Goal: Communication & Community: Answer question/provide support

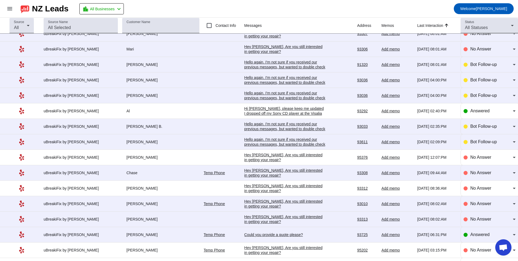
scroll to position [105, 0]
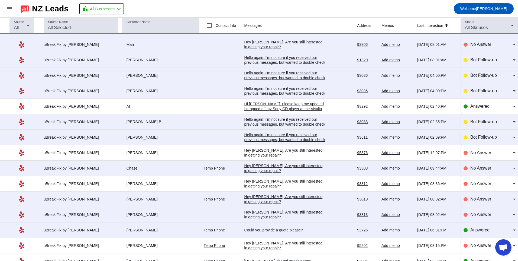
click at [269, 211] on div "Hey [PERSON_NAME], Are you still interested in getting your repair?​" at bounding box center [285, 215] width 81 height 10
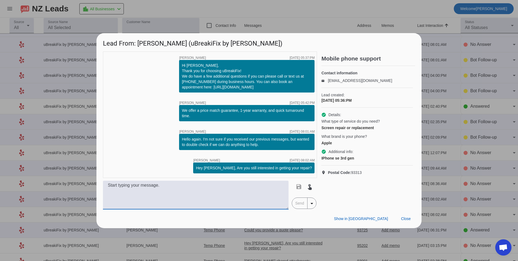
click at [270, 190] on textarea at bounding box center [196, 195] width 186 height 29
click at [173, 193] on textarea at bounding box center [196, 195] width 186 height 29
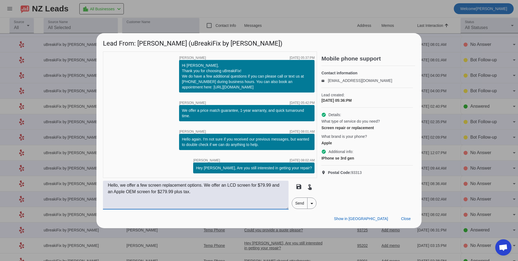
type textarea "Hello, we offer a few screen replacement options. We offer an LCD screen for $7…"
click at [303, 201] on span "Send" at bounding box center [299, 203] width 15 height 11
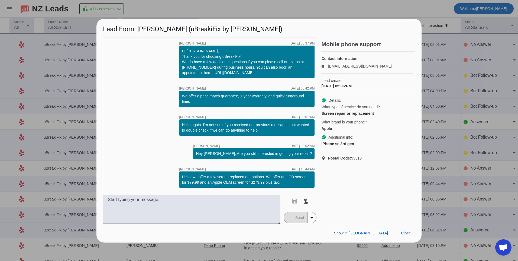
scroll to position [0, 0]
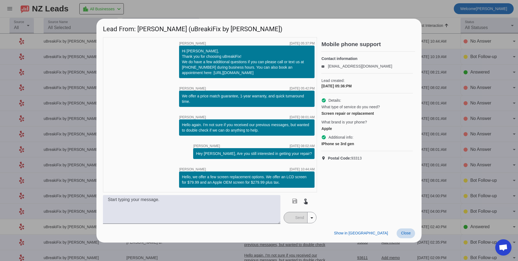
click at [405, 234] on span "Close" at bounding box center [406, 233] width 10 height 4
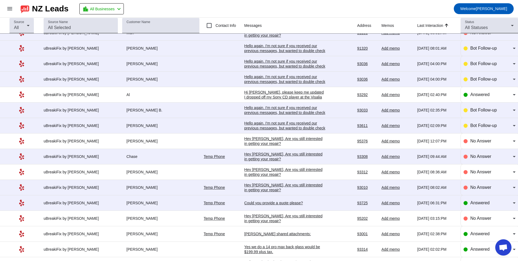
scroll to position [136, 0]
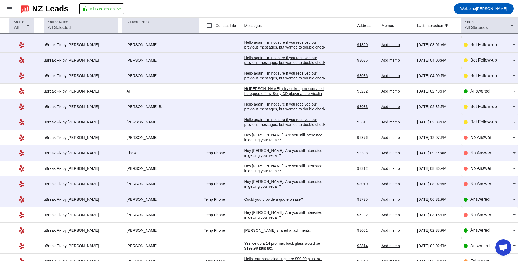
click at [261, 153] on div "Hey [PERSON_NAME], Are you still interested in getting your repair?​" at bounding box center [285, 153] width 81 height 10
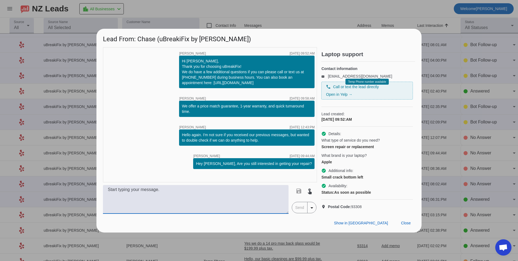
click at [243, 207] on textarea at bounding box center [196, 199] width 186 height 29
click at [408, 232] on div "Show in Yelp Close" at bounding box center [259, 223] width 325 height 19
click at [408, 228] on span at bounding box center [406, 223] width 18 height 10
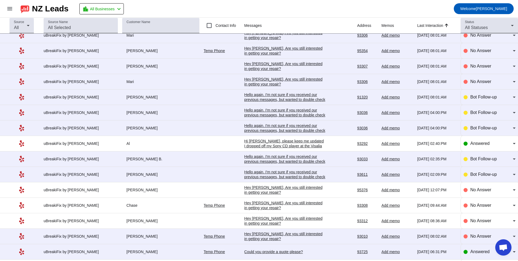
scroll to position [81, 0]
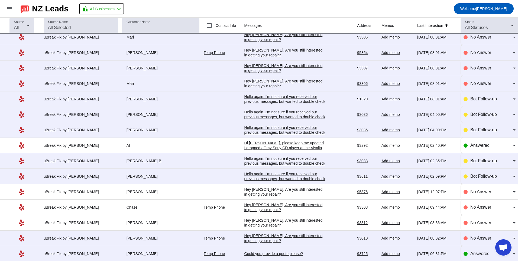
click at [274, 128] on div "Hello again. I'm not sure if you received our previous messages, but wanted to …" at bounding box center [285, 132] width 81 height 15
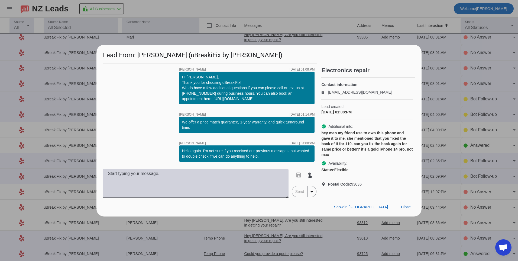
click at [229, 188] on textarea at bounding box center [196, 183] width 186 height 29
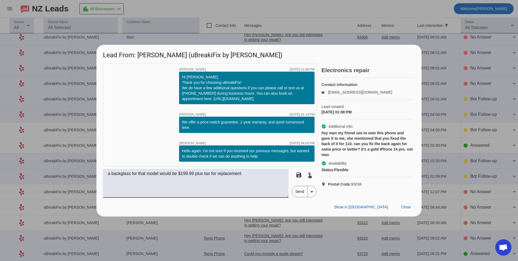
type textarea "a backglass for that model would be $199.99 plus tax for replacement"
click at [295, 189] on span "Send" at bounding box center [299, 191] width 15 height 11
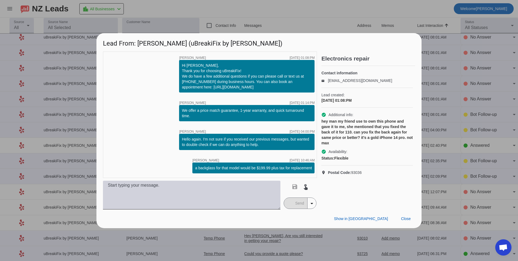
scroll to position [0, 0]
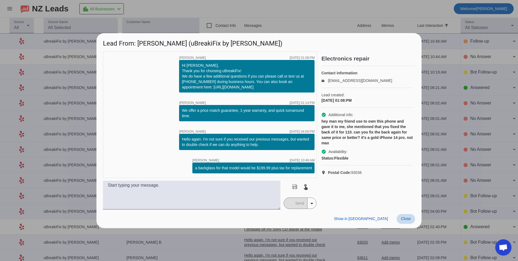
click at [407, 219] on span "Close" at bounding box center [406, 218] width 10 height 4
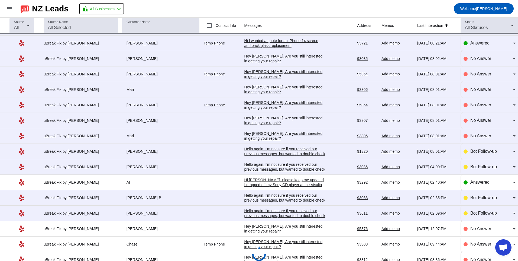
scroll to position [54, 0]
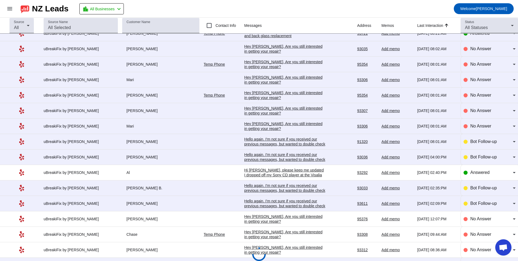
click at [263, 156] on div "Hello again. I'm not sure if you received our previous messages, but wanted to …" at bounding box center [285, 159] width 81 height 15
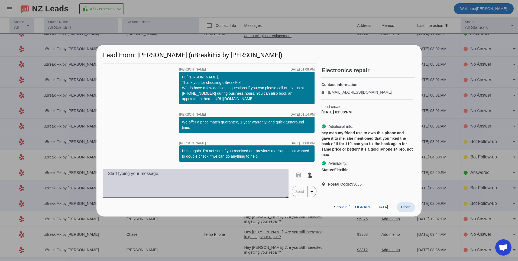
drag, startPoint x: 406, startPoint y: 209, endPoint x: 214, endPoint y: 181, distance: 193.5
click at [361, 194] on div "Lead From: [PERSON_NAME] (uBreakiFix by [PERSON_NAME]) timer close [PERSON_NAME…" at bounding box center [259, 131] width 325 height 172
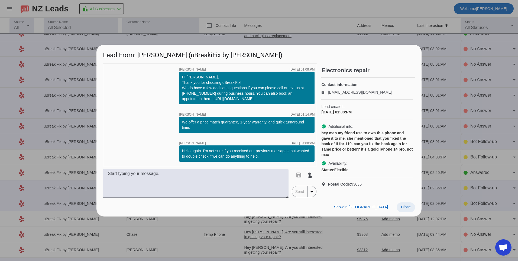
click at [403, 209] on span "Close" at bounding box center [406, 207] width 10 height 4
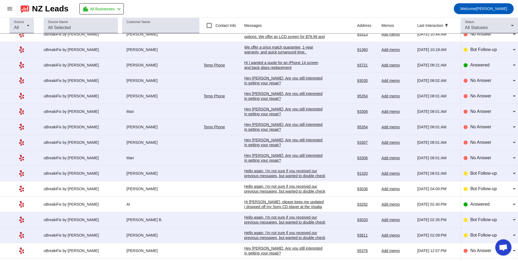
scroll to position [0, 0]
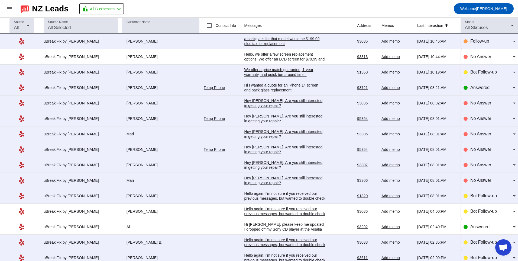
click at [270, 39] on div "a backglass for that model would be $199.99 plus tax for replacement" at bounding box center [285, 41] width 81 height 10
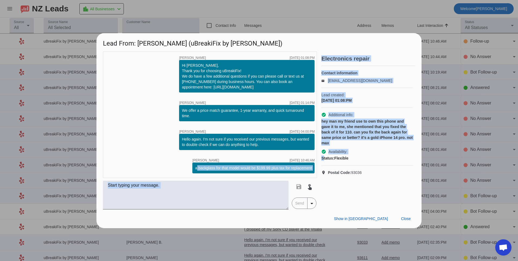
drag, startPoint x: 195, startPoint y: 168, endPoint x: 324, endPoint y: 169, distance: 128.5
click at [324, 169] on div "timer close [PERSON_NAME] [DATE] 01:08:PM Hi [PERSON_NAME], Thank you for choos…" at bounding box center [259, 131] width 312 height 158
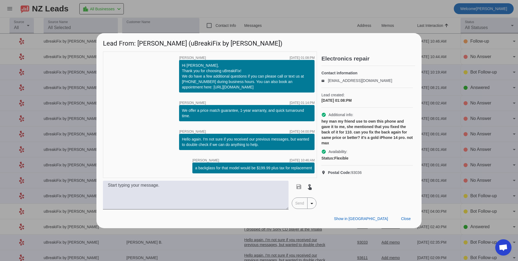
click at [101, 166] on div "timer close [PERSON_NAME] [DATE] 01:08:PM Hi [PERSON_NAME], Thank you for choos…" at bounding box center [259, 131] width 325 height 158
drag, startPoint x: 196, startPoint y: 168, endPoint x: 313, endPoint y: 168, distance: 117.7
click at [314, 168] on div "a backglass for that model would be $199.99 plus tax for replacement" at bounding box center [253, 167] width 122 height 11
copy div "a backglass for that model would be $199.99 plus tax for replacement"
click at [406, 218] on span "Close" at bounding box center [406, 218] width 10 height 4
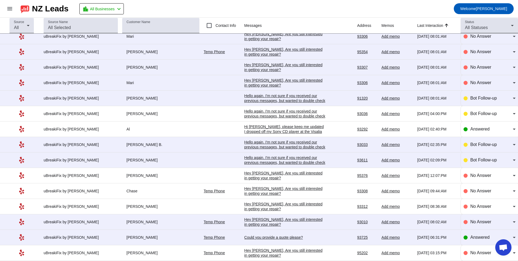
scroll to position [108, 0]
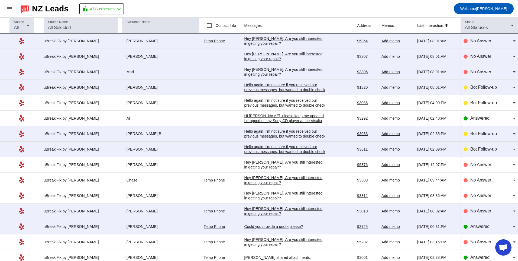
click at [274, 106] on div "Hello again. I'm not sure if you received our previous messages, but wanted to …" at bounding box center [285, 105] width 81 height 15
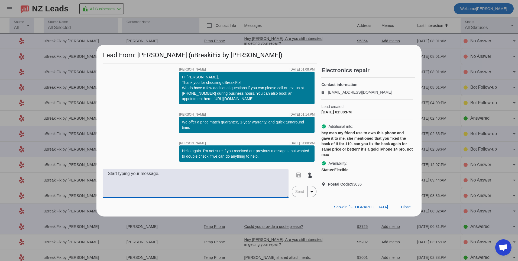
click at [210, 185] on textarea at bounding box center [196, 183] width 186 height 29
paste textarea "a backglass for that model would be $199.99 plus tax for replacement"
type textarea "a backglass for that model would be $199.99 plus tax for replacement"
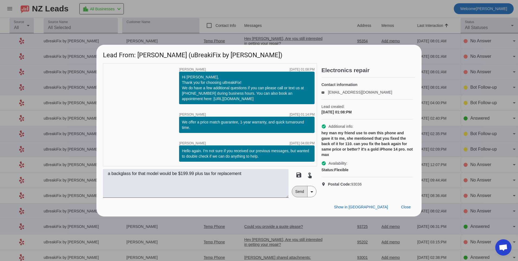
click at [299, 194] on span "Send" at bounding box center [299, 191] width 15 height 11
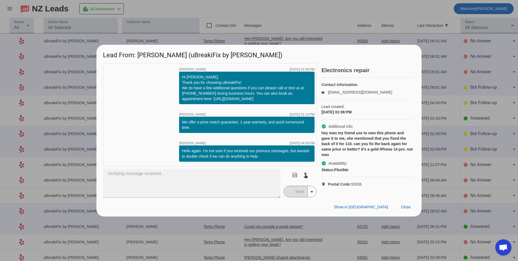
scroll to position [0, 0]
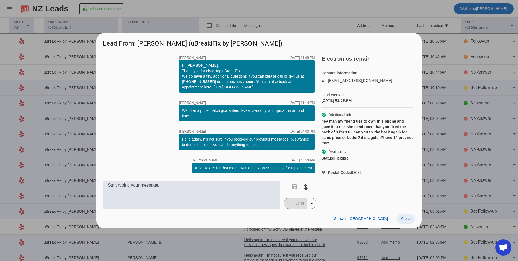
click at [411, 216] on span at bounding box center [406, 219] width 18 height 10
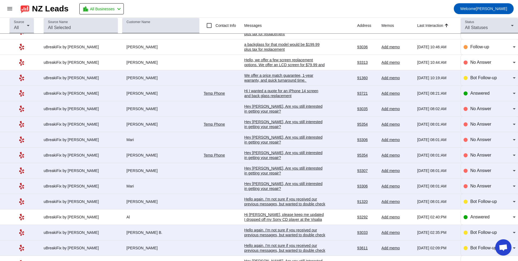
scroll to position [27, 0]
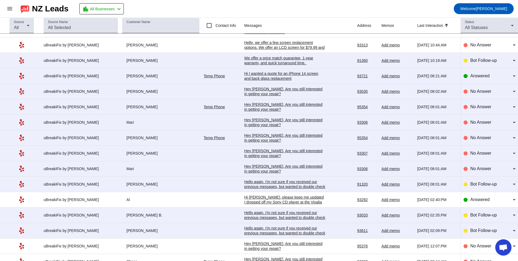
click at [253, 181] on div "Hello again. I'm not sure if you received our previous messages, but wanted to …" at bounding box center [285, 186] width 81 height 15
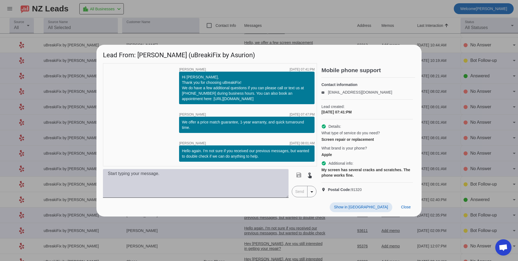
click at [249, 184] on textarea at bounding box center [196, 183] width 186 height 29
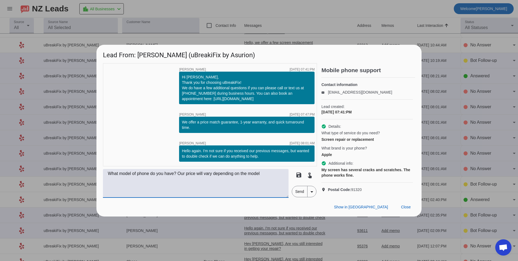
type textarea "What model of phone do you have? Our price will vary depending on the model"
click at [293, 193] on span "Send" at bounding box center [299, 191] width 15 height 11
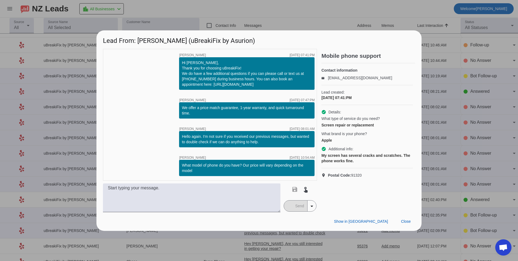
scroll to position [0, 0]
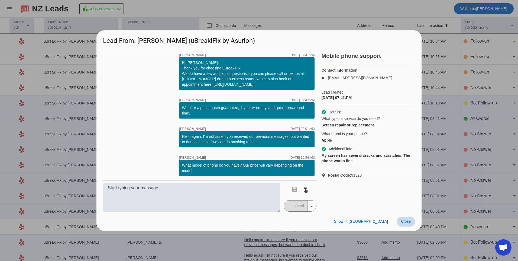
click at [410, 220] on span "Close" at bounding box center [406, 221] width 10 height 4
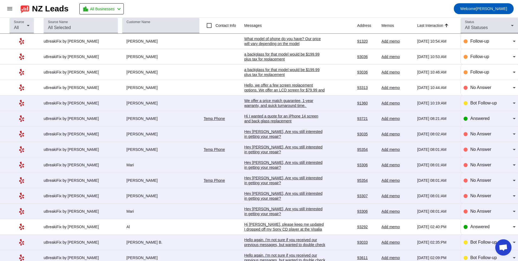
click at [272, 102] on div "We offer a price match guarantee, 1-year warranty, and quick turnaround time. ​" at bounding box center [285, 103] width 81 height 10
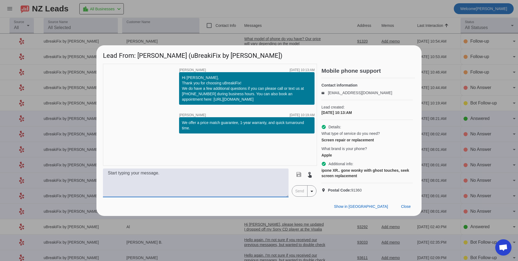
drag, startPoint x: 240, startPoint y: 190, endPoint x: 241, endPoint y: 187, distance: 3.6
click at [241, 188] on textarea at bounding box center [196, 182] width 186 height 29
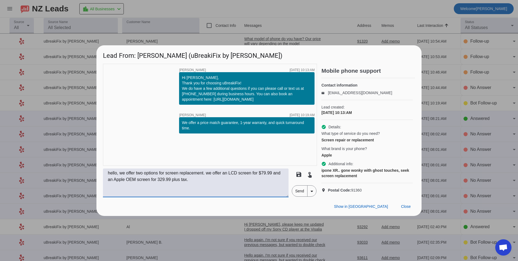
type textarea "hello, we offer two options for screen replacement. we offer an LCD screen for …"
click at [298, 196] on span "Send" at bounding box center [299, 190] width 15 height 11
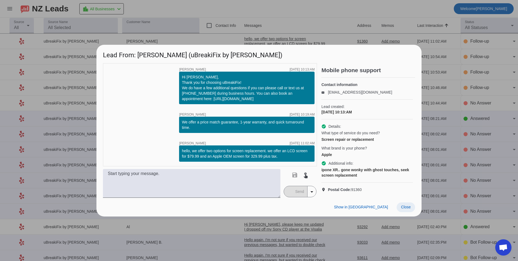
click at [402, 209] on span "Close" at bounding box center [406, 207] width 10 height 4
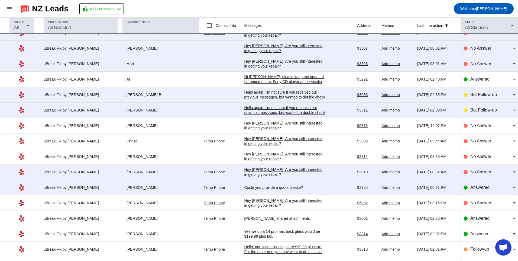
scroll to position [163, 0]
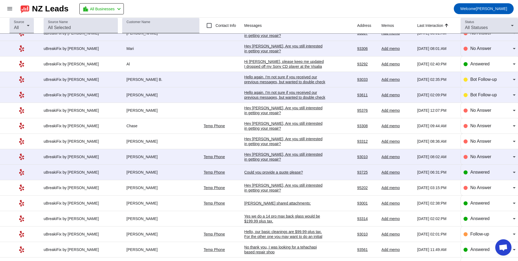
click at [259, 171] on div "Could you provide a quote please?" at bounding box center [285, 172] width 81 height 5
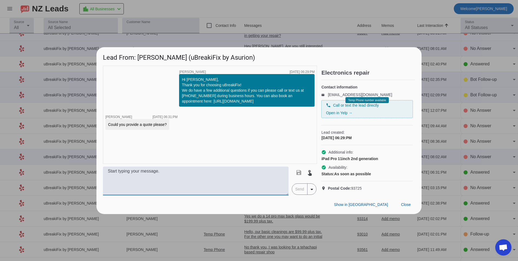
click at [193, 181] on textarea at bounding box center [196, 180] width 186 height 29
type textarea "What kind of repair do you need? Our pricing will vary depending on the repair …"
click at [295, 194] on span "Send" at bounding box center [299, 189] width 15 height 11
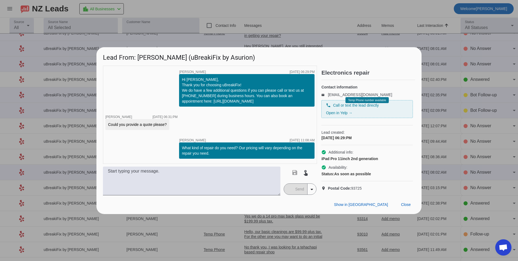
scroll to position [0, 0]
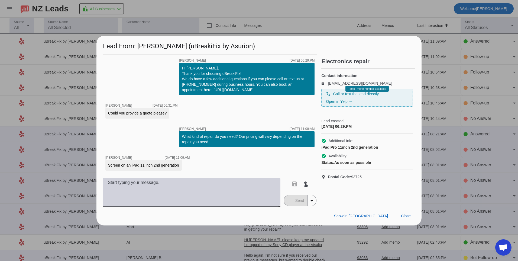
click at [143, 195] on textarea at bounding box center [192, 192] width 178 height 29
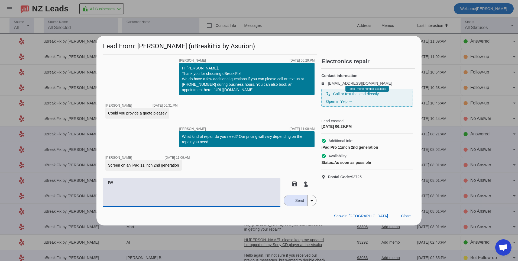
type textarea "f"
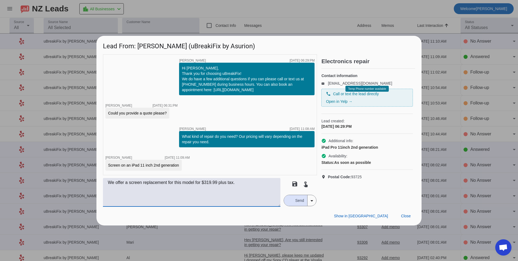
type textarea "We offer a screen replacement for this model for $319.99 plus tax."
click at [291, 202] on div "button" at bounding box center [289, 200] width 5 height 5
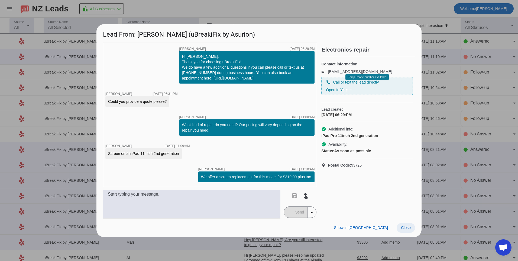
click at [409, 229] on span "Close" at bounding box center [406, 227] width 10 height 4
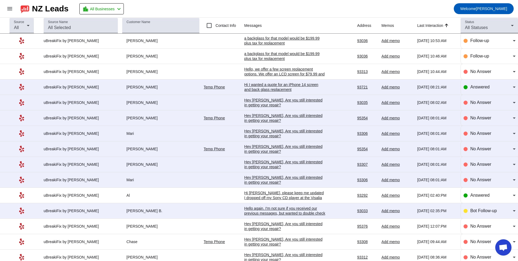
scroll to position [81, 0]
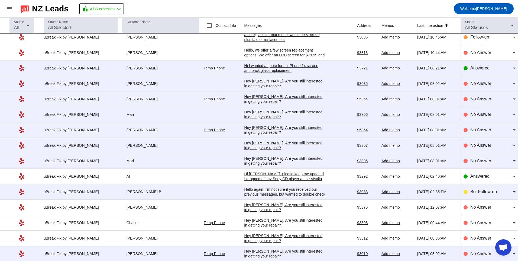
click at [276, 163] on div "Hey [PERSON_NAME], Are you still interested in getting your repair?​" at bounding box center [285, 161] width 81 height 10
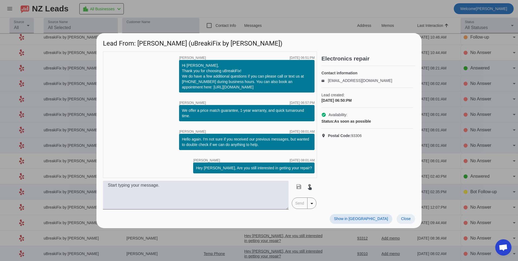
click at [402, 221] on span at bounding box center [406, 219] width 18 height 10
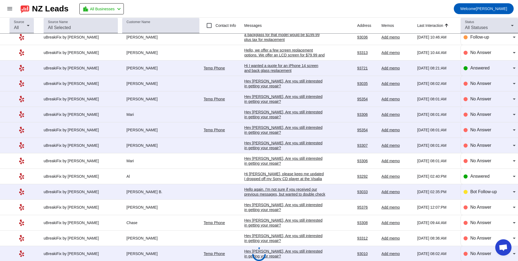
click at [245, 149] on div "Hey [PERSON_NAME], Are you still interested in getting your repair?​" at bounding box center [285, 145] width 81 height 10
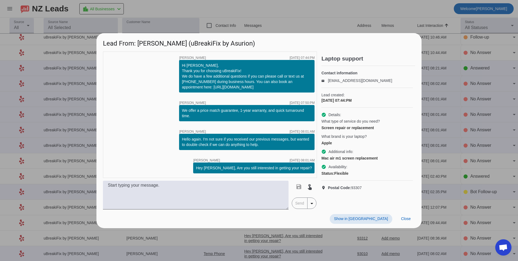
scroll to position [0, 0]
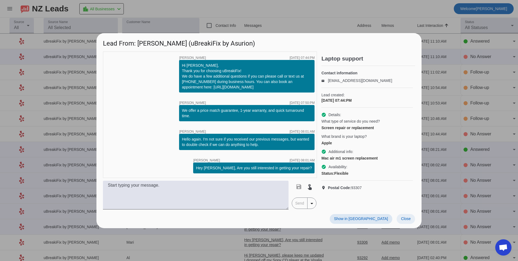
click at [403, 220] on span "Close" at bounding box center [406, 218] width 10 height 4
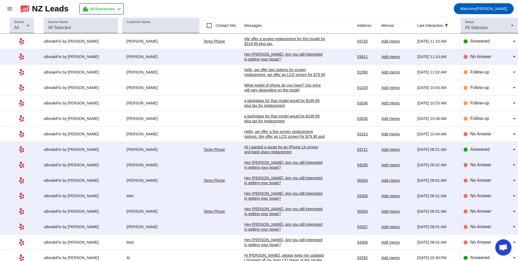
click at [285, 149] on div "Hi I wanted a quote for an iPhone 14 screen and back glass replacement" at bounding box center [285, 149] width 81 height 10
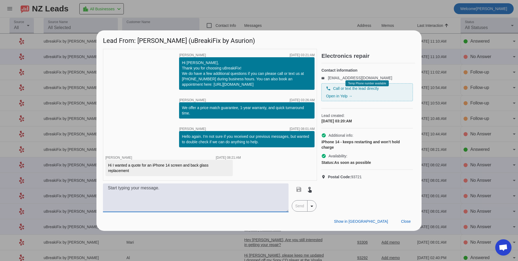
click at [153, 197] on textarea at bounding box center [196, 197] width 186 height 29
click at [201, 199] on textarea "Hello" at bounding box center [196, 197] width 186 height 29
click at [210, 194] on textarea "Hello for a iphone 14 back glass we offer that for $" at bounding box center [196, 197] width 186 height 29
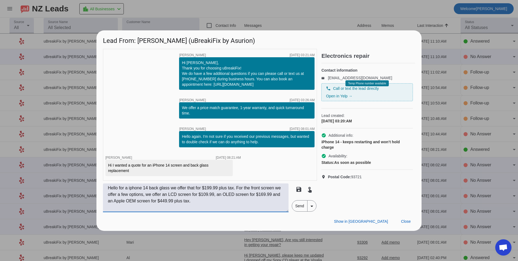
type textarea "Hello for a iphone 14 back glass we offer that for $199.99 plus tax. For the fr…"
click at [303, 208] on span "Send" at bounding box center [299, 205] width 15 height 11
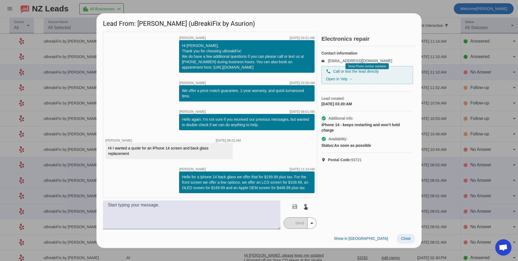
click at [402, 240] on span "Close" at bounding box center [406, 238] width 10 height 4
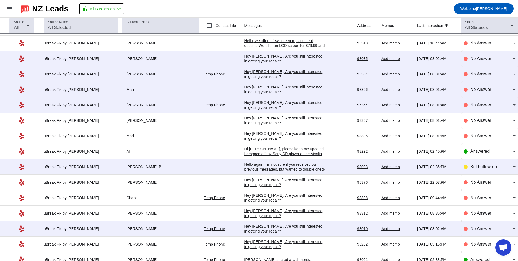
scroll to position [108, 0]
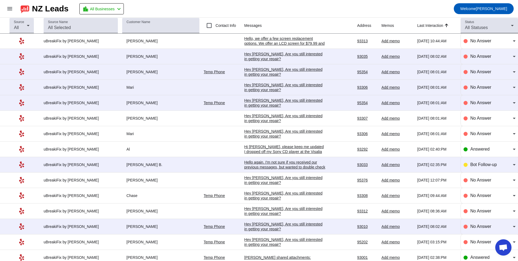
click at [286, 101] on div "Hey [PERSON_NAME], Are you still interested in getting your repair?​" at bounding box center [285, 103] width 81 height 10
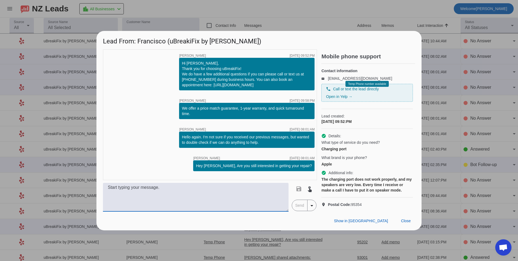
click at [148, 211] on textarea at bounding box center [196, 197] width 186 height 29
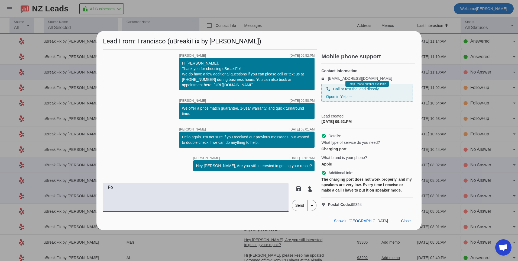
type textarea "F"
type textarea "="
type textarea "Hello, what model of iphone do you have?"
click at [292, 211] on div "Hello, what model of iphone do you have? save touch_app Send arrow_drop_down" at bounding box center [210, 197] width 214 height 29
click at [301, 211] on span "Send" at bounding box center [299, 205] width 15 height 11
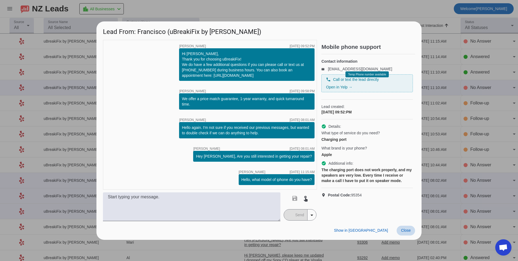
click at [403, 231] on span "Close" at bounding box center [406, 230] width 10 height 4
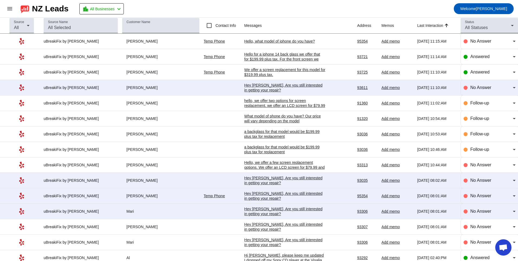
click at [289, 85] on div "Hey [PERSON_NAME], Are you still interested in getting your repair?​" at bounding box center [285, 88] width 81 height 10
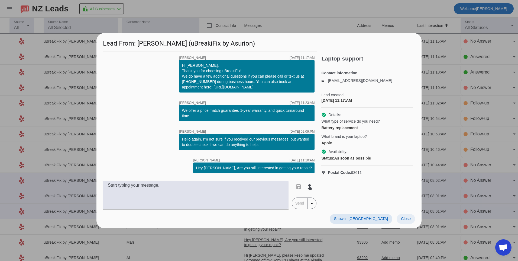
click at [412, 215] on span at bounding box center [406, 219] width 18 height 10
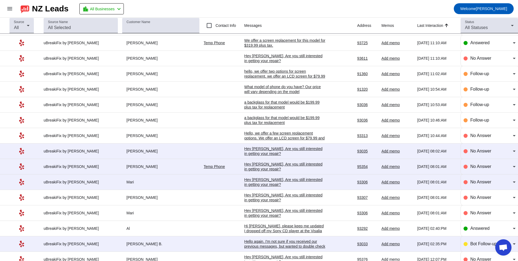
scroll to position [108, 0]
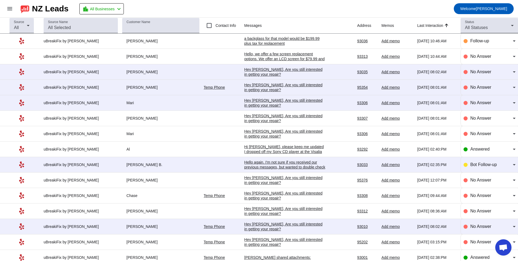
click at [269, 70] on div "Hey [PERSON_NAME], Are you still interested in getting your repair?​" at bounding box center [285, 72] width 81 height 10
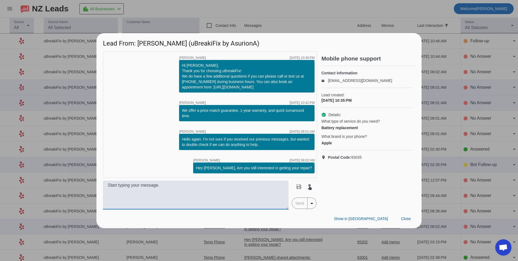
click at [271, 201] on textarea at bounding box center [196, 195] width 186 height 29
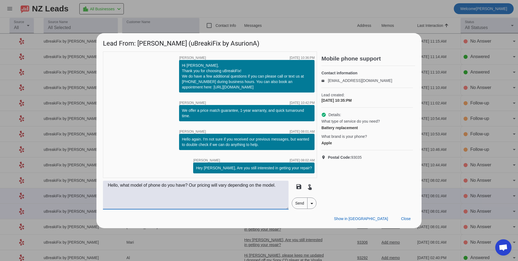
type textarea "Hello, what model of phone do you have? Our pricing will vary depending on the …"
click at [297, 206] on span "Send" at bounding box center [299, 203] width 15 height 11
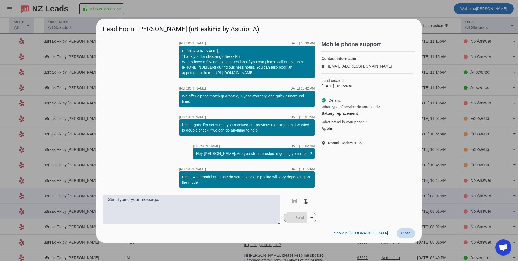
click at [407, 233] on span "Close" at bounding box center [406, 233] width 10 height 4
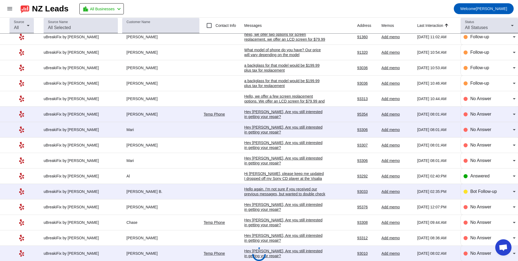
scroll to position [81, 0]
click at [285, 112] on div "Hey [PERSON_NAME], Are you still interested in getting your repair?​" at bounding box center [285, 115] width 81 height 10
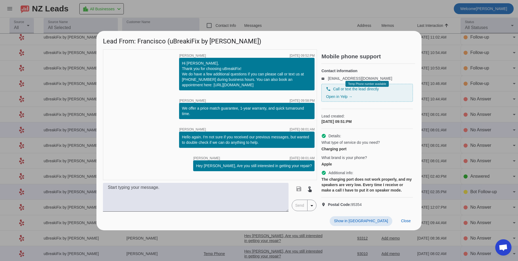
scroll to position [0, 0]
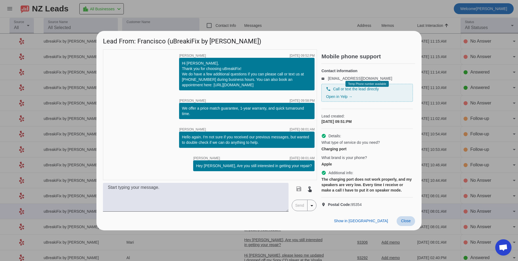
click at [404, 223] on span "Close" at bounding box center [406, 221] width 10 height 4
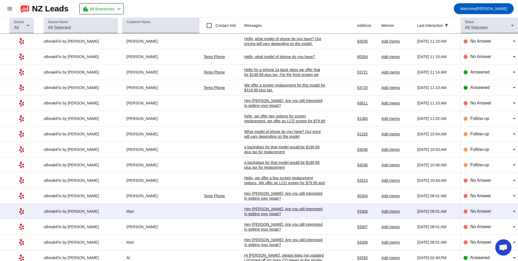
click at [291, 209] on div "Hey [PERSON_NAME], Are you still interested in getting your repair?​" at bounding box center [285, 211] width 81 height 10
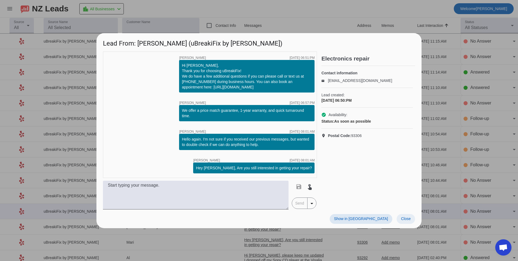
click at [404, 219] on span "Close" at bounding box center [406, 218] width 10 height 4
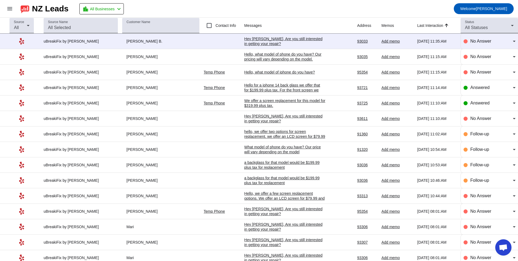
click at [255, 39] on div "Hey [PERSON_NAME], Are you still interested in getting your repair?​" at bounding box center [285, 41] width 81 height 10
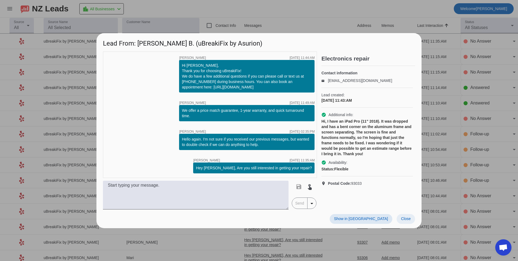
click at [404, 221] on button "Close" at bounding box center [406, 219] width 18 height 10
